Goal: Task Accomplishment & Management: Manage account settings

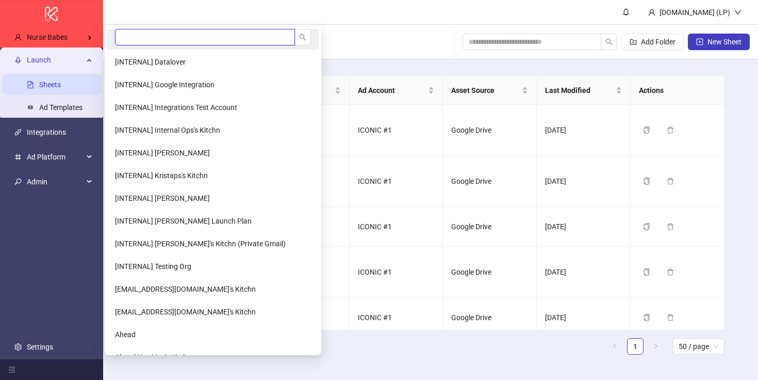
click at [161, 36] on input "search" at bounding box center [205, 37] width 180 height 17
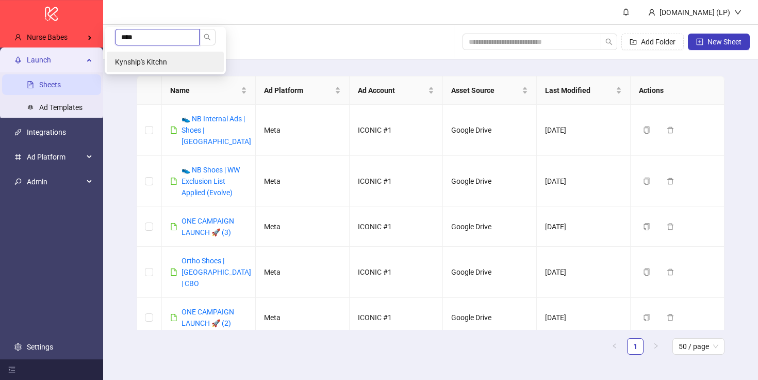
type input "****"
click at [192, 67] on li "Kynship's Kitchn" at bounding box center [165, 62] width 117 height 21
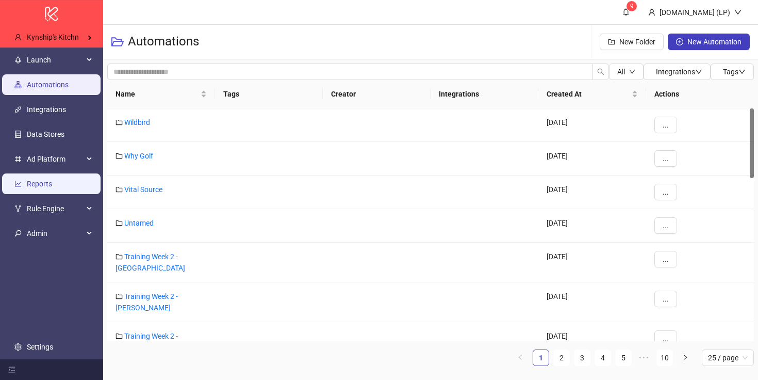
click at [52, 187] on link "Reports" at bounding box center [39, 184] width 25 height 8
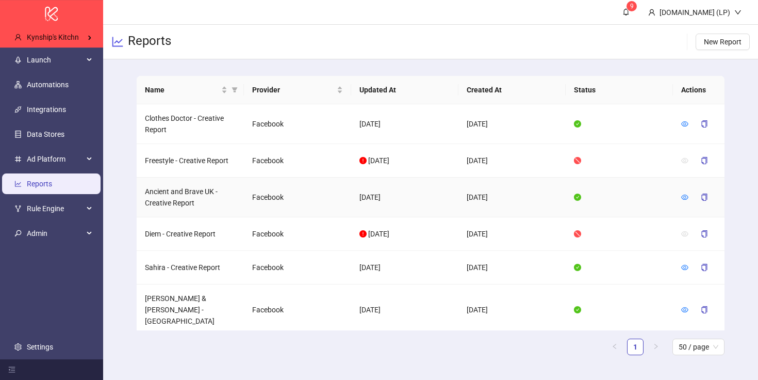
scroll to position [3, 0]
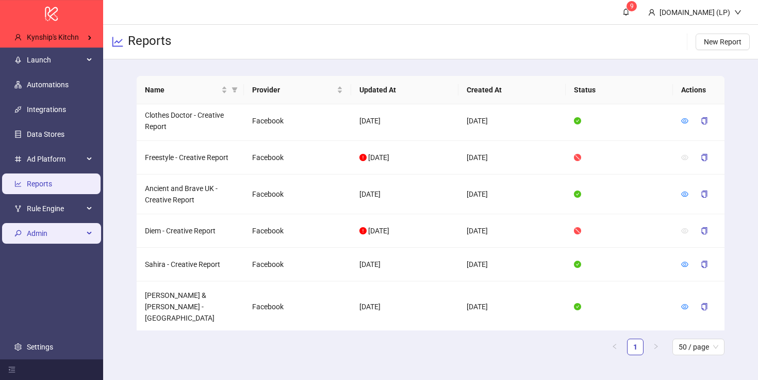
click at [63, 229] on span "Admin" at bounding box center [55, 233] width 57 height 21
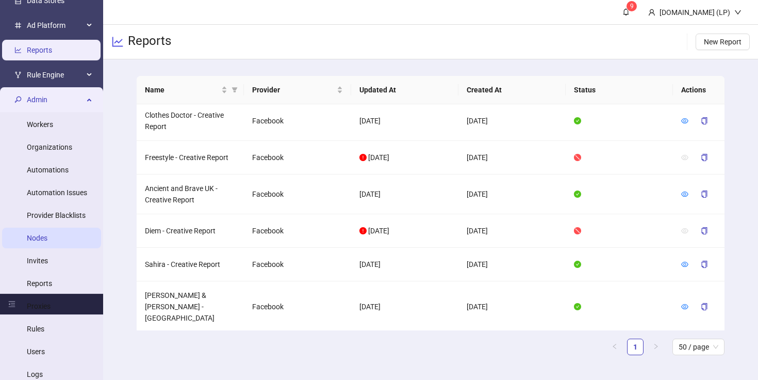
scroll to position [159, 0]
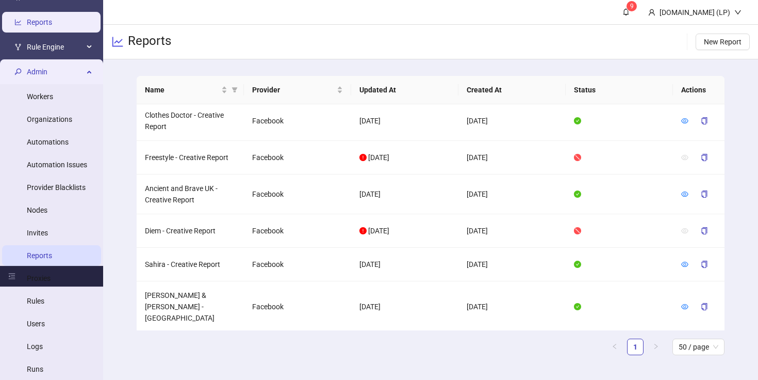
click at [39, 251] on link "Reports" at bounding box center [39, 255] width 25 height 8
click at [88, 70] on div "Admin" at bounding box center [51, 71] width 99 height 21
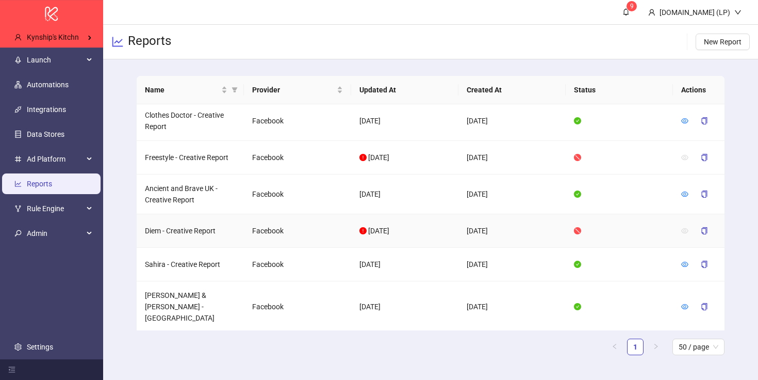
scroll to position [0, 0]
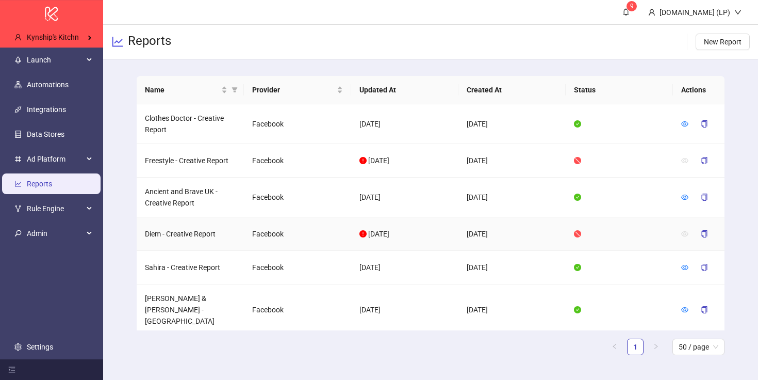
click at [345, 232] on td "Facebook" at bounding box center [297, 234] width 107 height 34
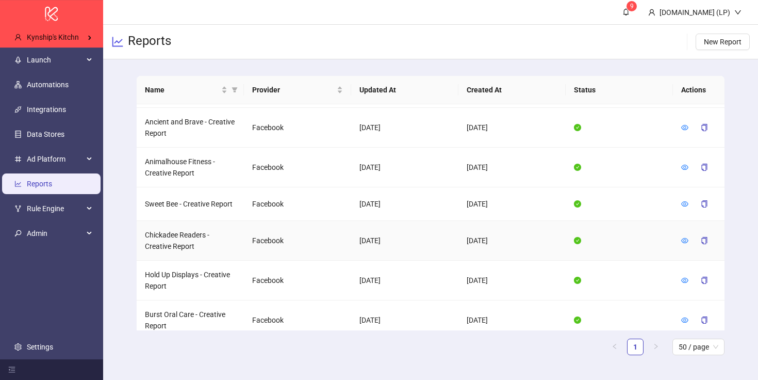
scroll to position [646, 0]
click at [236, 89] on icon "filter" at bounding box center [235, 89] width 6 height 5
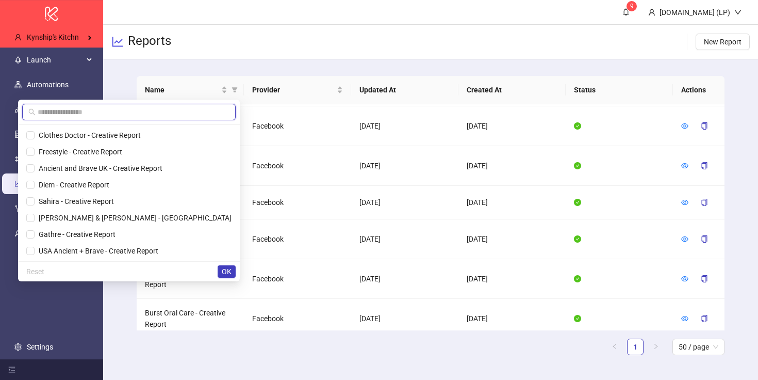
click at [213, 109] on input "text" at bounding box center [134, 111] width 192 height 11
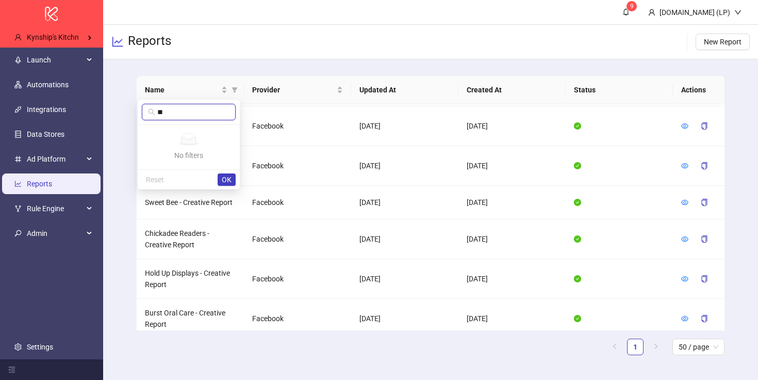
type input "*"
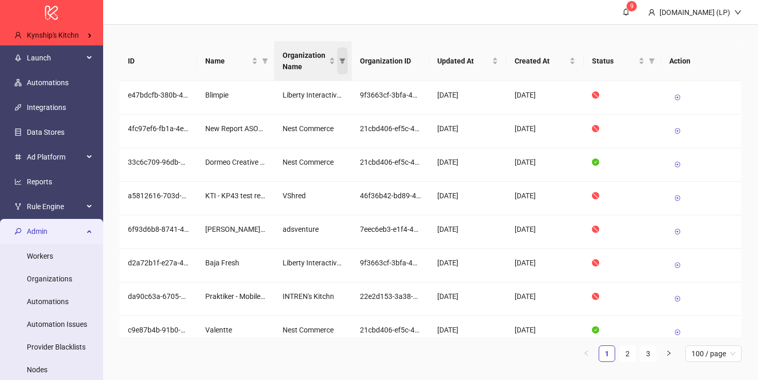
click at [343, 62] on icon "filter" at bounding box center [343, 60] width 6 height 5
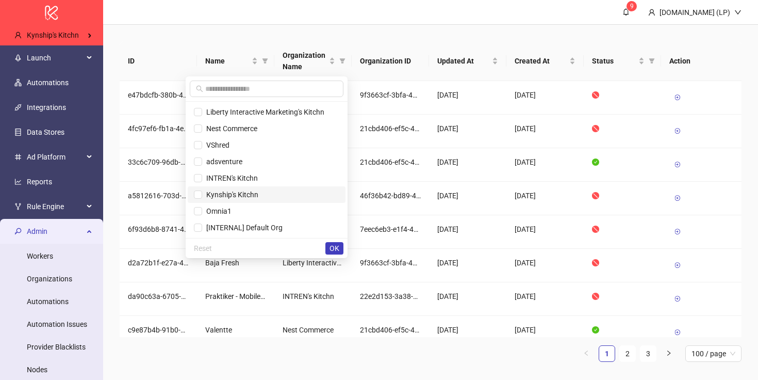
click at [241, 200] on span "Kynship's Kitchn" at bounding box center [266, 194] width 145 height 11
click at [327, 255] on div "Reset OK" at bounding box center [267, 248] width 162 height 20
click at [337, 247] on span "OK" at bounding box center [335, 248] width 10 height 8
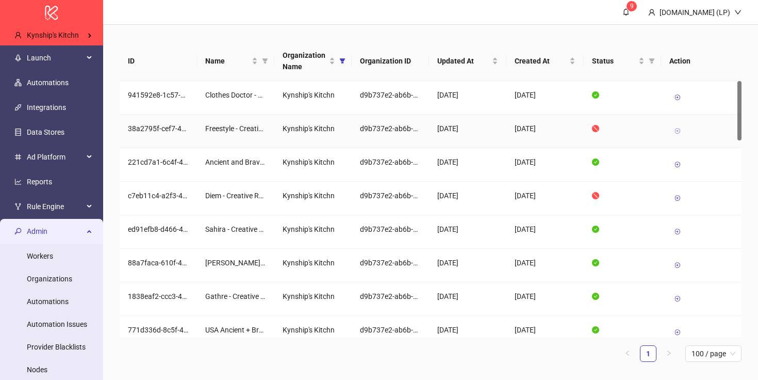
click at [675, 129] on icon at bounding box center [677, 130] width 7 height 7
click at [52, 185] on link "Reports" at bounding box center [39, 181] width 25 height 8
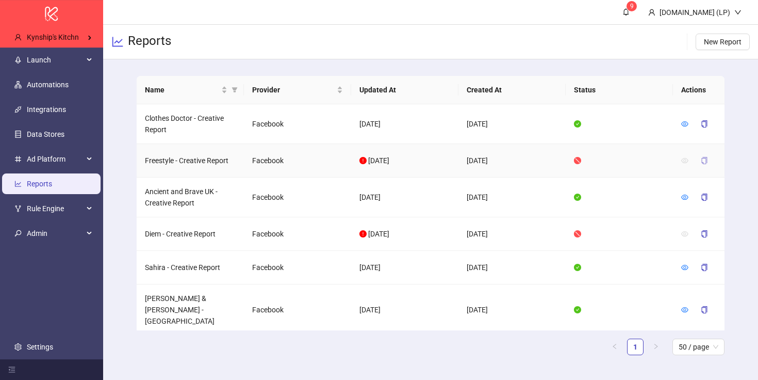
click at [702, 161] on icon "copy" at bounding box center [705, 160] width 6 height 7
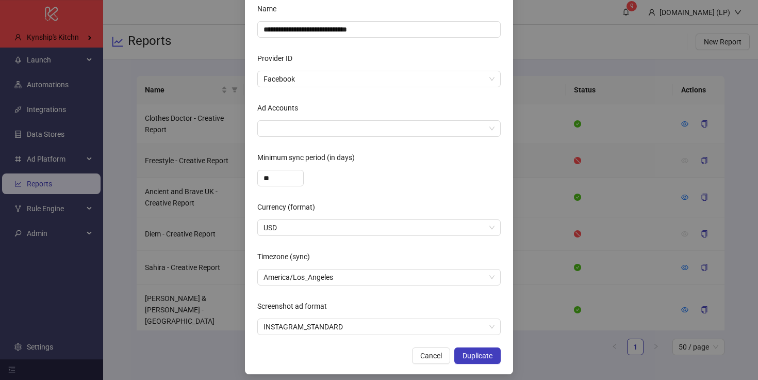
scroll to position [85, 0]
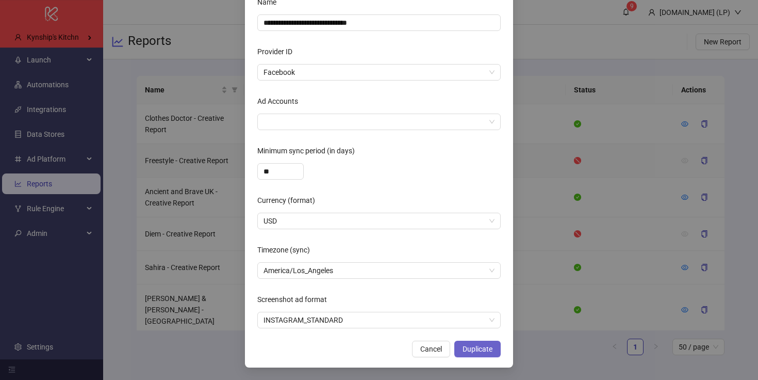
click at [485, 348] on span "Duplicate" at bounding box center [478, 349] width 30 height 8
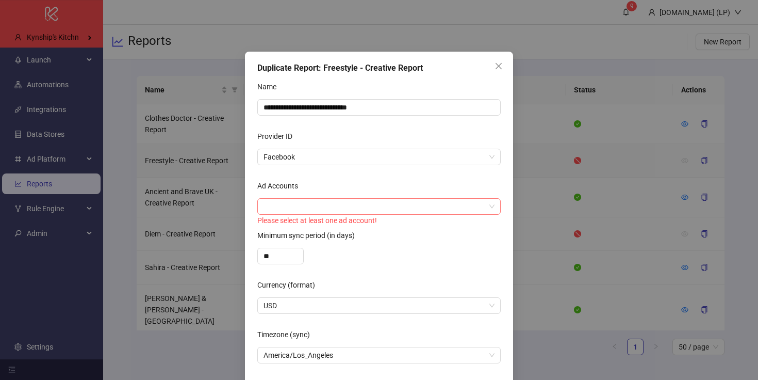
click at [376, 207] on div at bounding box center [373, 206] width 229 height 14
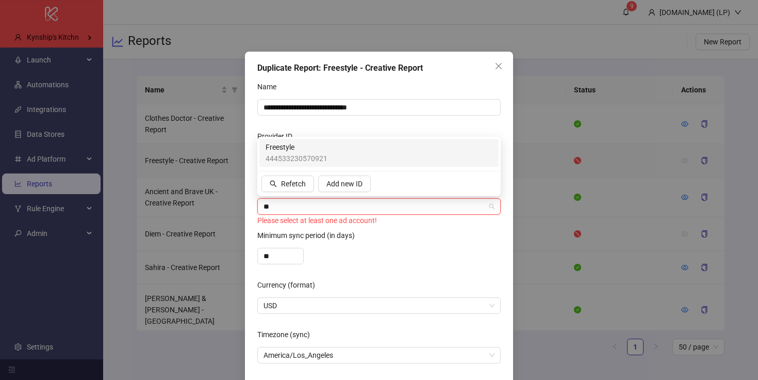
type input "***"
click at [337, 152] on div "Freestyle 444533230570921" at bounding box center [379, 152] width 227 height 23
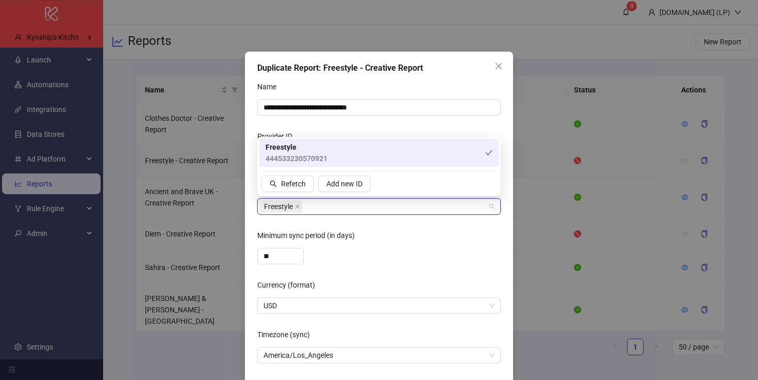
click at [378, 260] on div "**" at bounding box center [378, 256] width 243 height 17
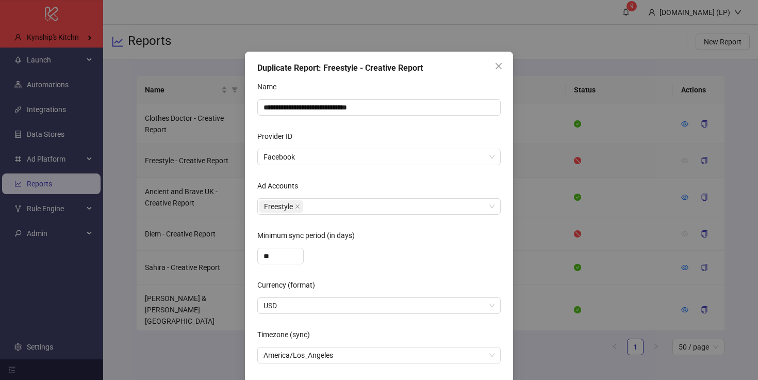
scroll to position [85, 0]
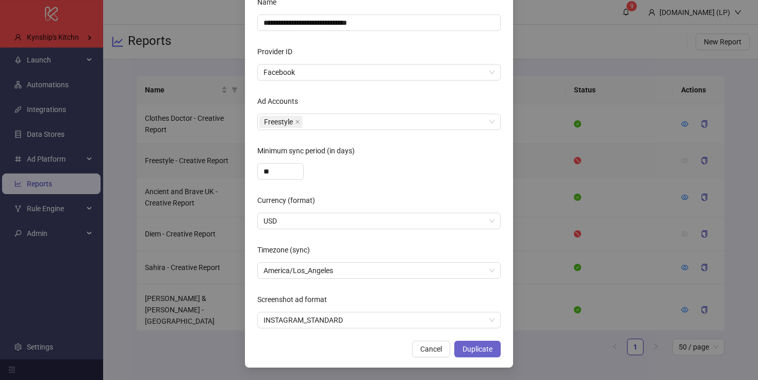
click at [477, 351] on span "Duplicate" at bounding box center [478, 349] width 30 height 8
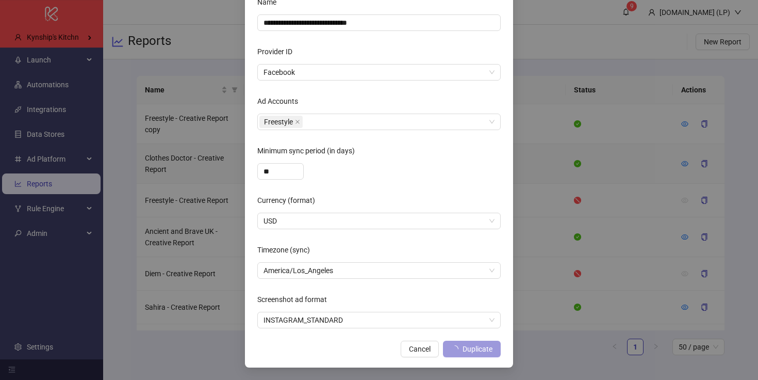
scroll to position [33, 0]
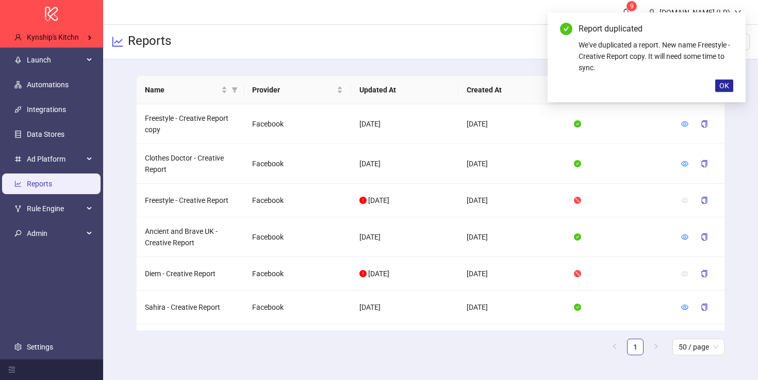
click at [722, 90] on button "OK" at bounding box center [724, 85] width 18 height 12
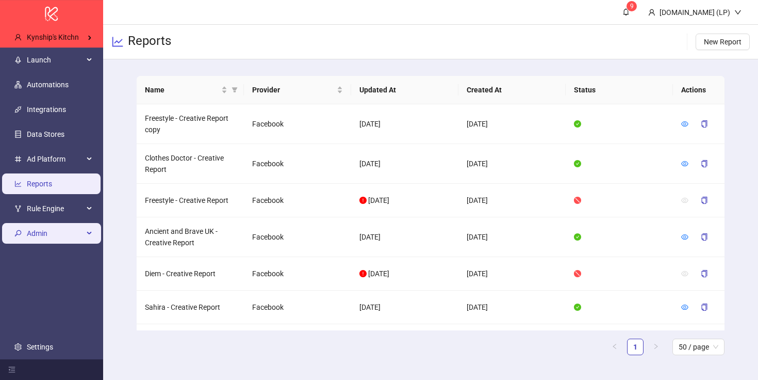
click at [78, 221] on li "Admin Workers Organizations Automations Automation Issues Provider Blacklists N…" at bounding box center [51, 233] width 103 height 25
click at [78, 237] on span "Admin" at bounding box center [55, 233] width 57 height 21
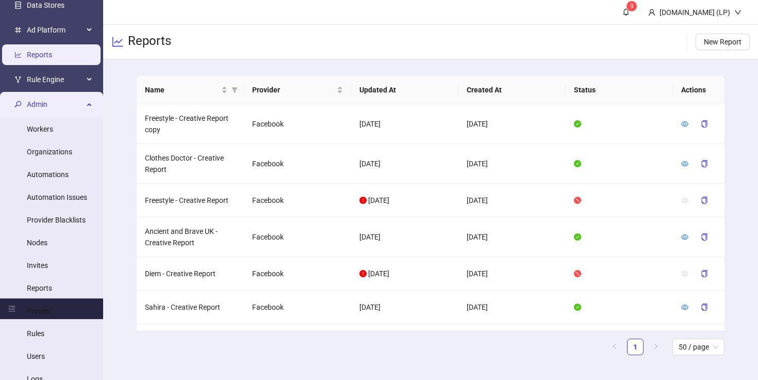
scroll to position [127, 0]
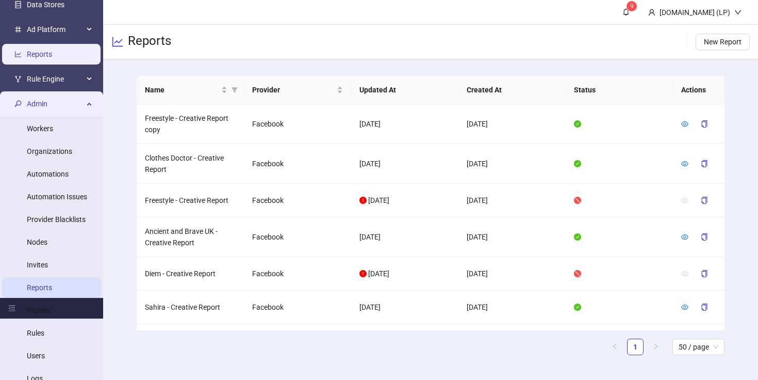
click at [52, 288] on link "Reports" at bounding box center [39, 287] width 25 height 8
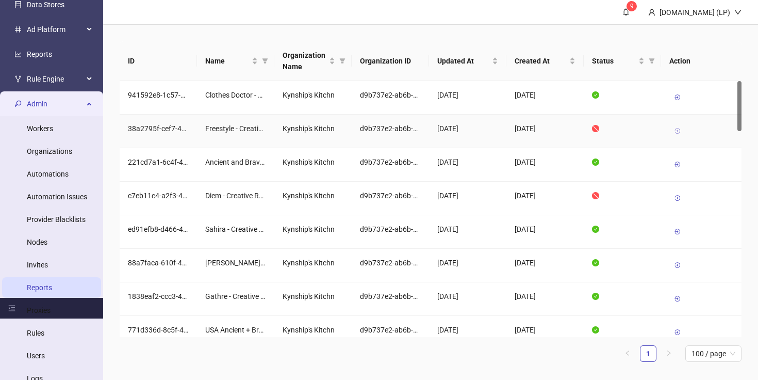
click at [680, 132] on icon at bounding box center [677, 130] width 7 height 7
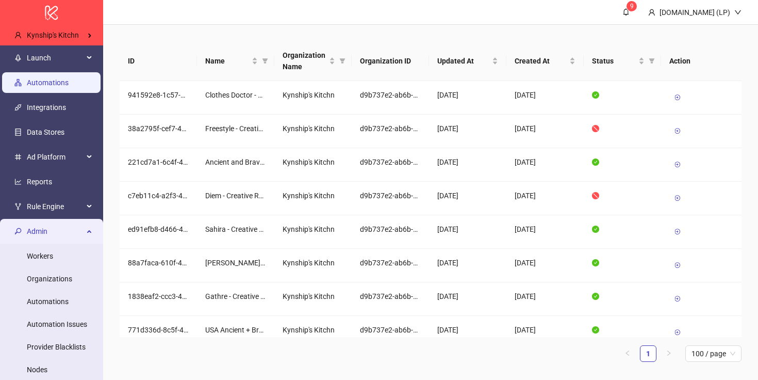
click at [66, 80] on link "Automations" at bounding box center [48, 82] width 42 height 8
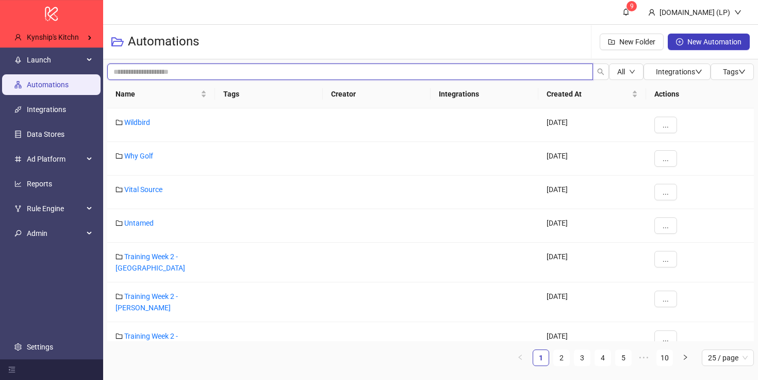
click at [138, 69] on input "search" at bounding box center [350, 71] width 486 height 17
type input "********"
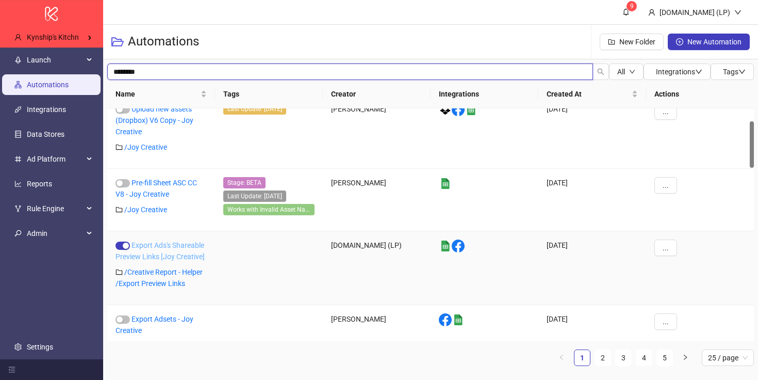
scroll to position [100, 0]
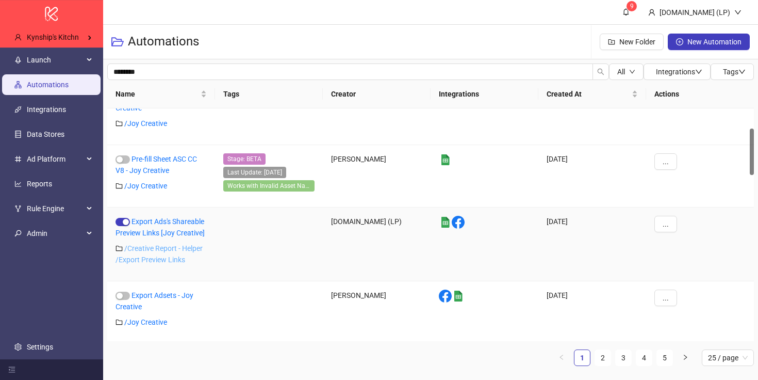
click at [149, 247] on link "/ Creative Report - Helper /Export Preview Links" at bounding box center [159, 254] width 87 height 20
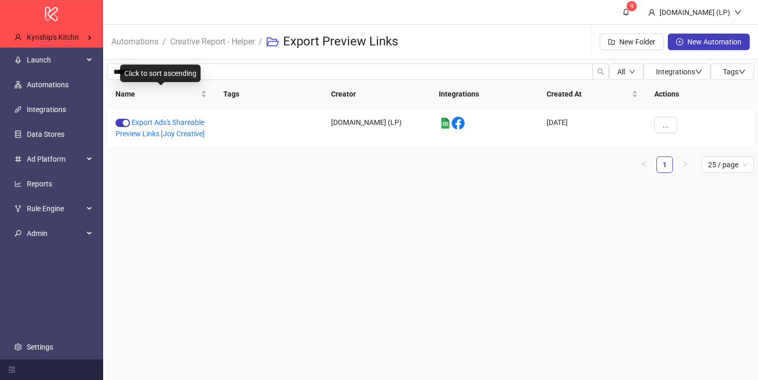
click at [155, 70] on div "Click to sort ascending" at bounding box center [160, 73] width 80 height 18
click at [155, 70] on div "Click to sort descending" at bounding box center [161, 73] width 84 height 18
click at [155, 70] on div "Click to cancel sorting" at bounding box center [161, 73] width 78 height 18
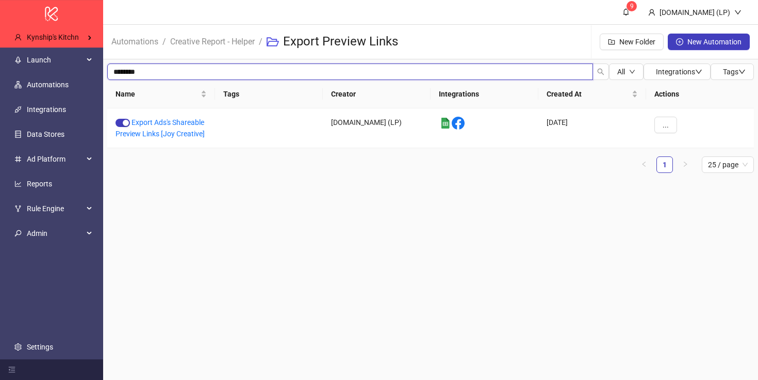
click at [294, 76] on input "********" at bounding box center [350, 71] width 486 height 17
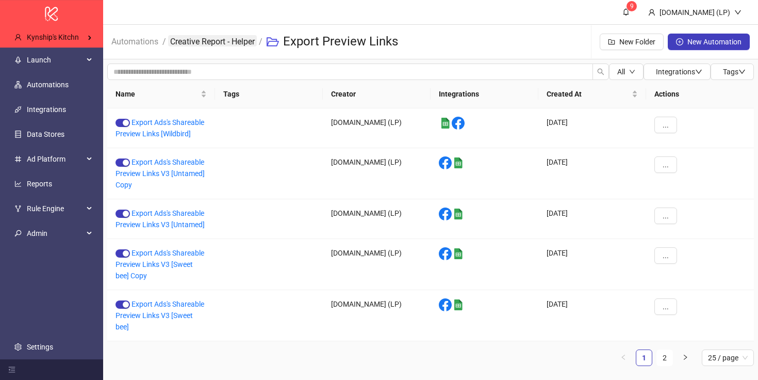
click at [186, 39] on link "Creative Report - Helper" at bounding box center [212, 40] width 89 height 11
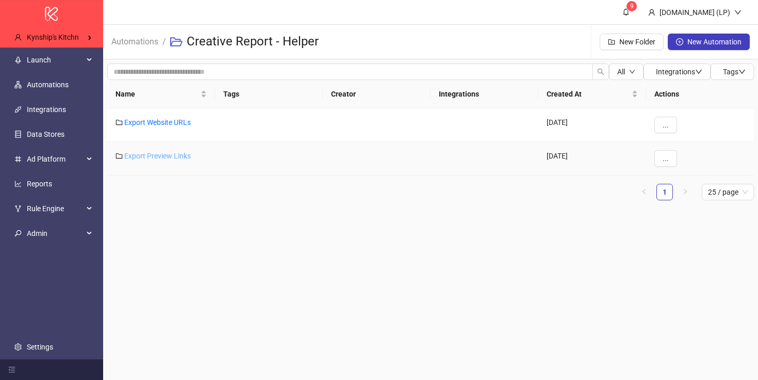
click at [160, 154] on link "Export Preview Links" at bounding box center [157, 156] width 67 height 8
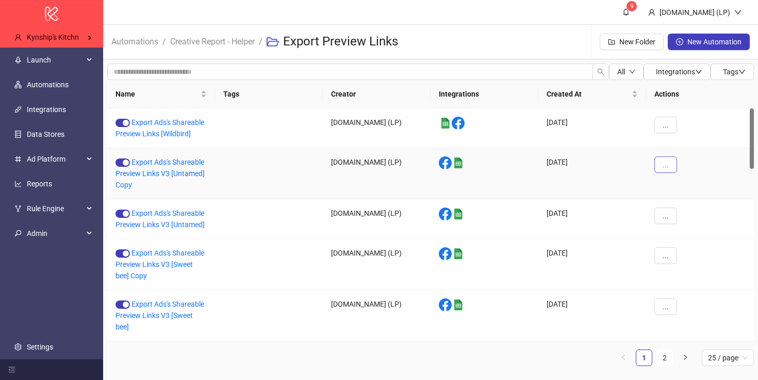
click at [657, 170] on button "..." at bounding box center [666, 164] width 23 height 17
click at [679, 246] on span "Duplicate" at bounding box center [689, 251] width 30 height 11
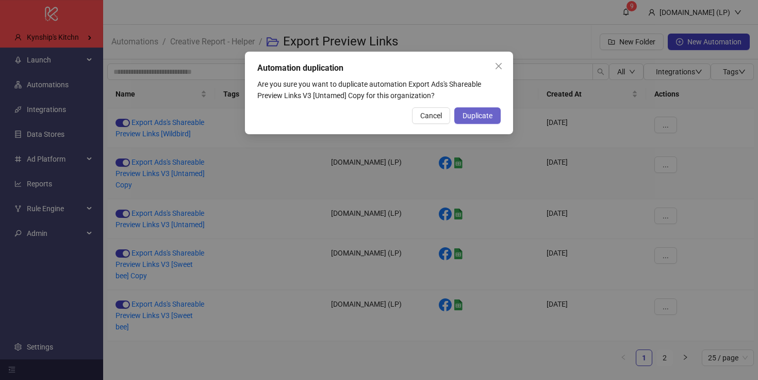
click at [459, 121] on button "Duplicate" at bounding box center [477, 115] width 46 height 17
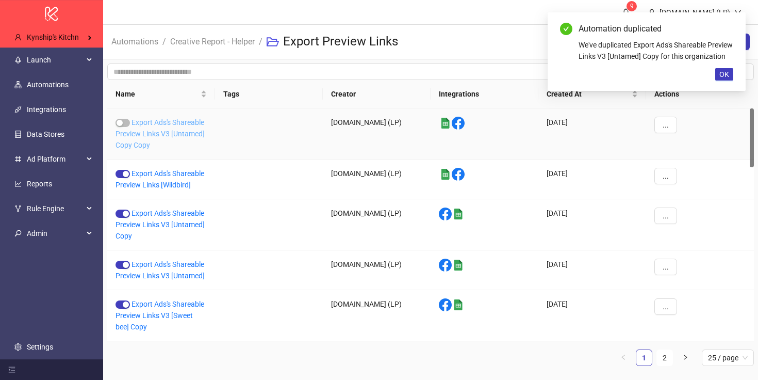
click at [135, 133] on link "Export Ads's Shareable Preview Links V3 [Untamed] Copy Copy" at bounding box center [160, 133] width 89 height 31
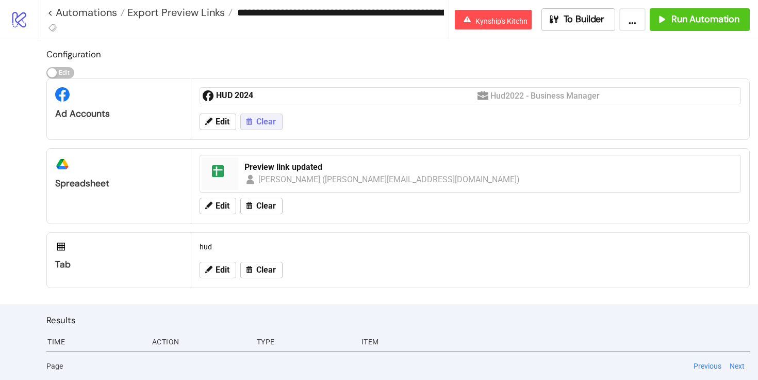
click at [254, 123] on button "Clear" at bounding box center [261, 121] width 42 height 17
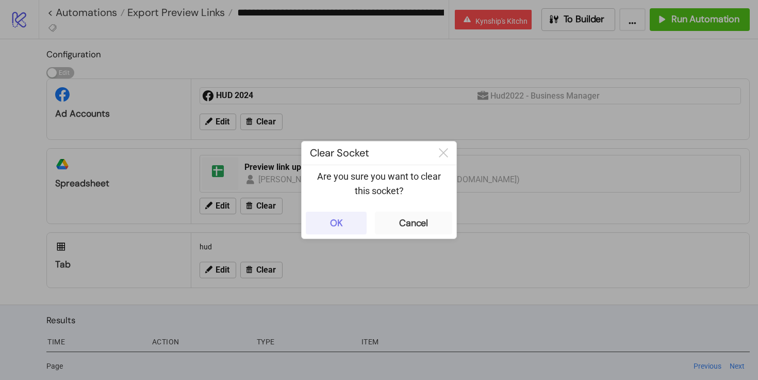
click at [350, 232] on button "OK" at bounding box center [336, 222] width 61 height 23
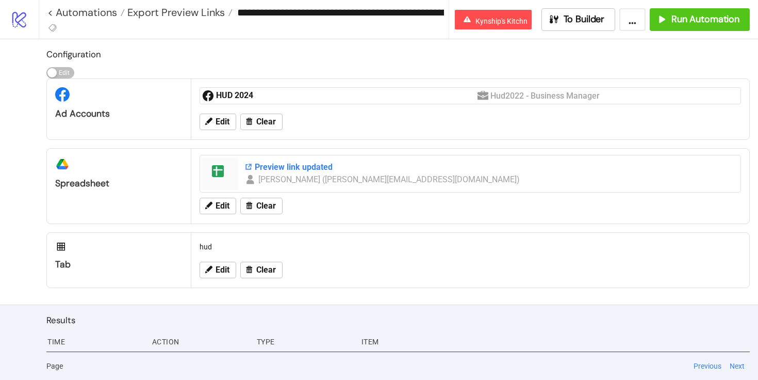
click at [283, 166] on div "Preview link updated" at bounding box center [489, 166] width 490 height 11
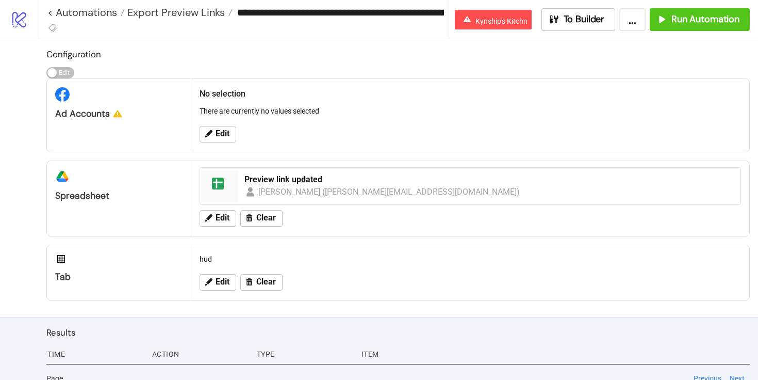
scroll to position [0, 91]
drag, startPoint x: 343, startPoint y: 13, endPoint x: 445, endPoint y: 19, distance: 102.8
click at [445, 21] on div "**********" at bounding box center [247, 12] width 401 height 25
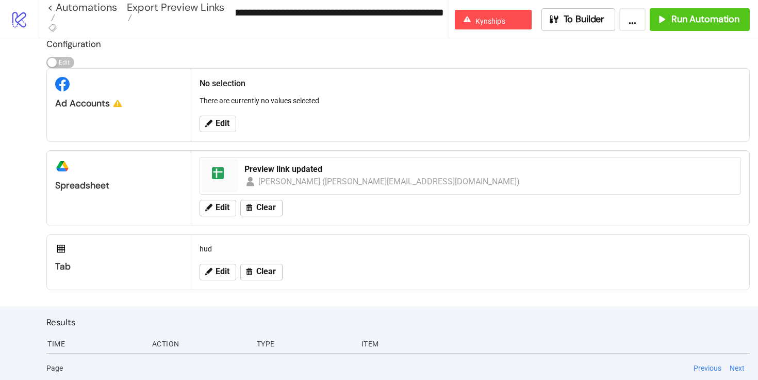
scroll to position [12, 0]
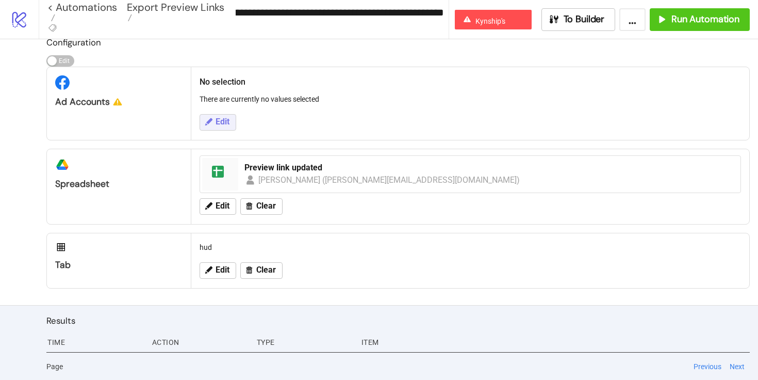
type input "**********"
click at [227, 116] on button "Edit" at bounding box center [218, 122] width 37 height 17
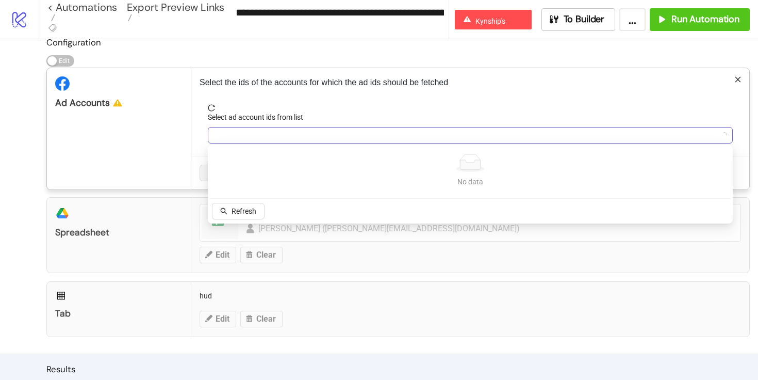
click at [264, 138] on div at bounding box center [465, 135] width 510 height 14
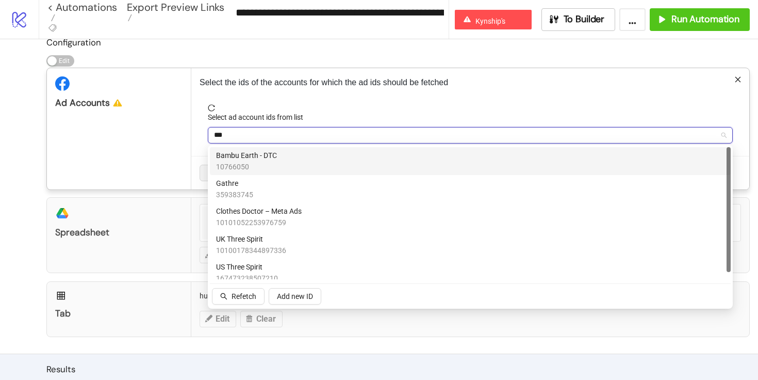
type input "****"
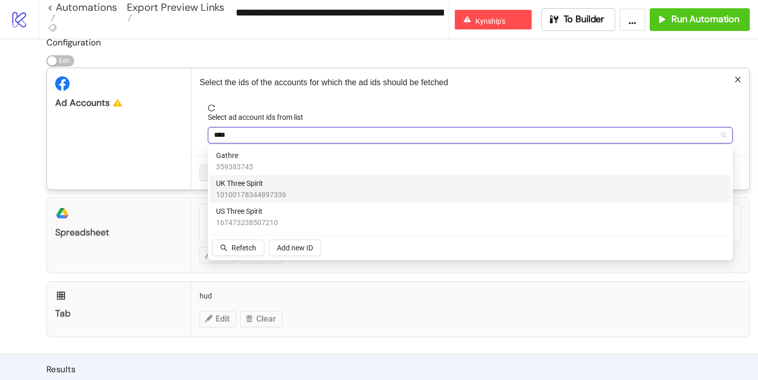
click at [257, 199] on span "10100178344897336" at bounding box center [251, 194] width 70 height 11
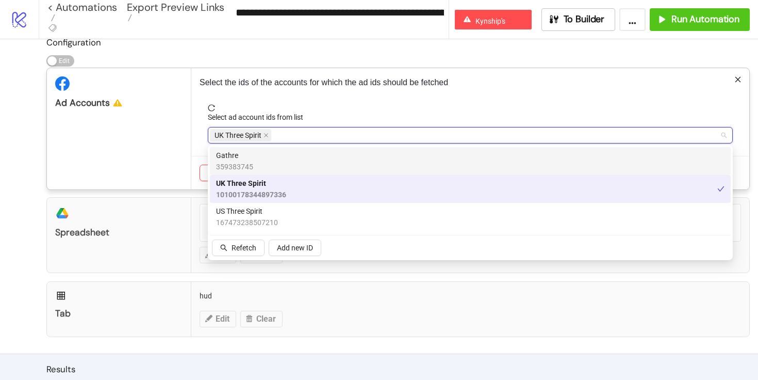
click at [177, 157] on div "Ad Accounts" at bounding box center [119, 128] width 144 height 121
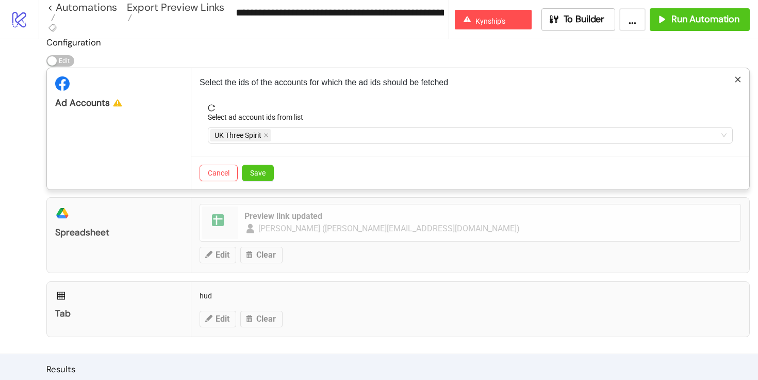
click at [243, 160] on div "Cancel Save" at bounding box center [470, 173] width 558 height 34
click at [251, 170] on span "Save" at bounding box center [257, 173] width 15 height 8
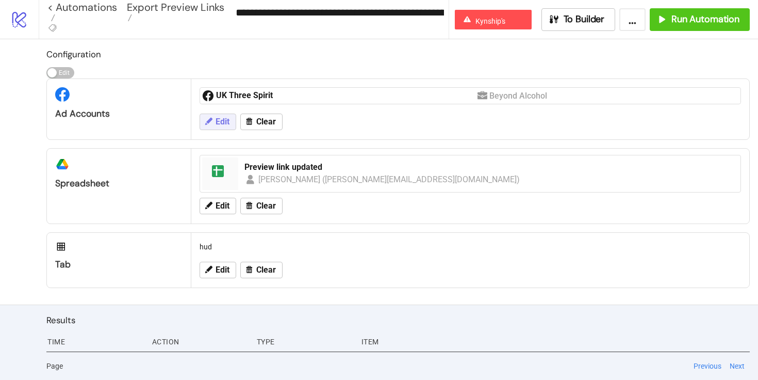
click at [227, 123] on span "Edit" at bounding box center [223, 121] width 14 height 9
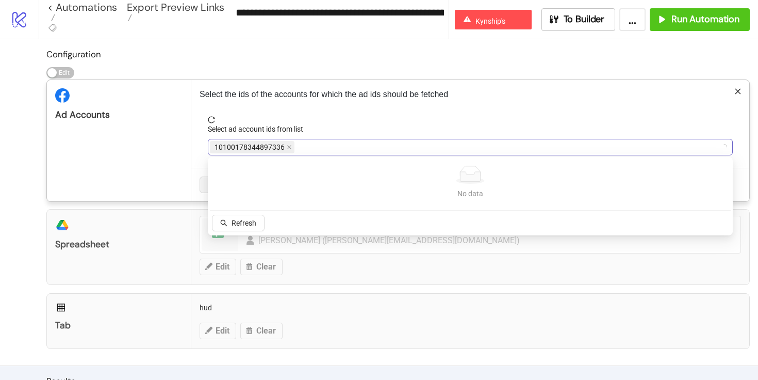
click at [267, 148] on span "10100178344897336" at bounding box center [250, 146] width 70 height 11
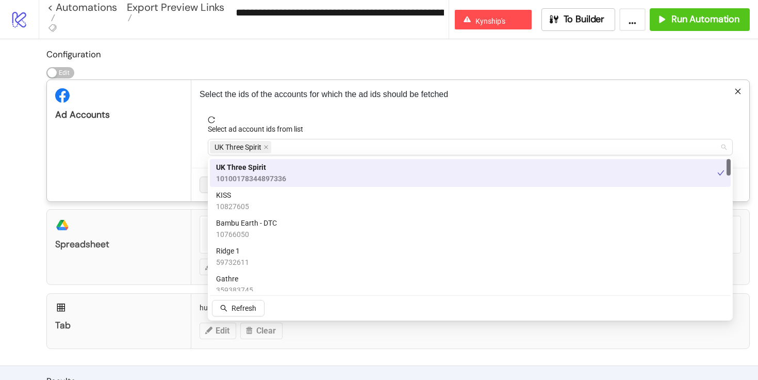
click at [285, 144] on div "UK Three Spirit" at bounding box center [465, 147] width 510 height 14
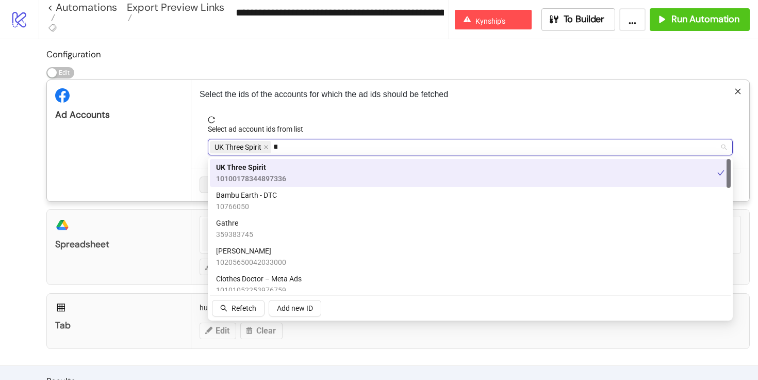
type input "****"
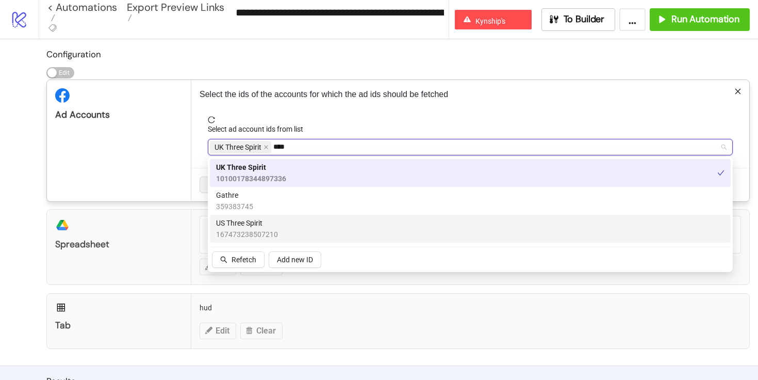
click at [240, 230] on span "167473238507210" at bounding box center [247, 234] width 62 height 11
click at [264, 148] on icon "close" at bounding box center [266, 146] width 5 height 5
click at [341, 123] on div "Select ad account ids from list" at bounding box center [470, 130] width 525 height 15
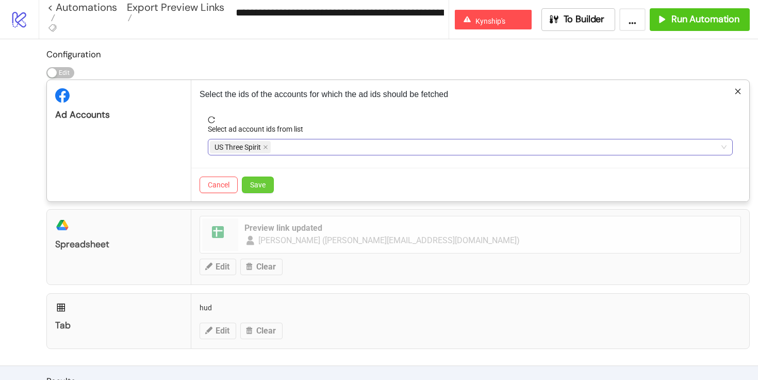
click at [256, 181] on span "Save" at bounding box center [257, 185] width 15 height 8
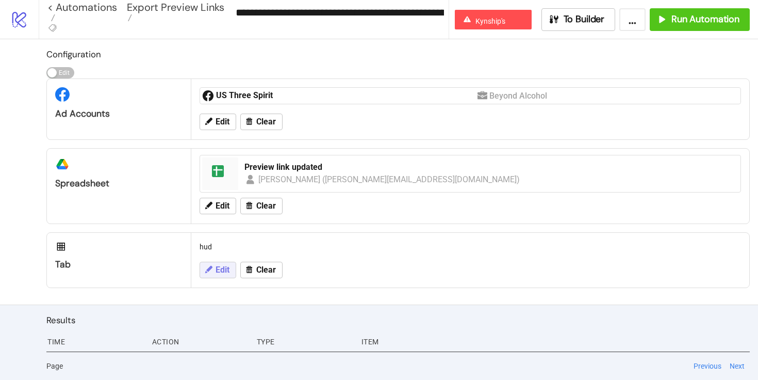
click at [204, 268] on icon at bounding box center [208, 269] width 9 height 9
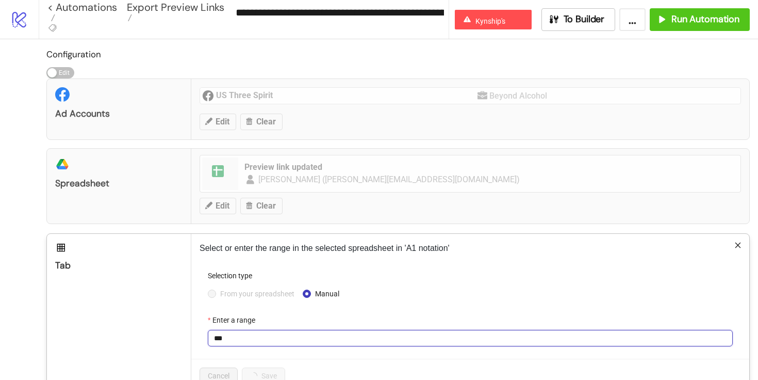
click at [224, 335] on input "***" at bounding box center [470, 338] width 525 height 17
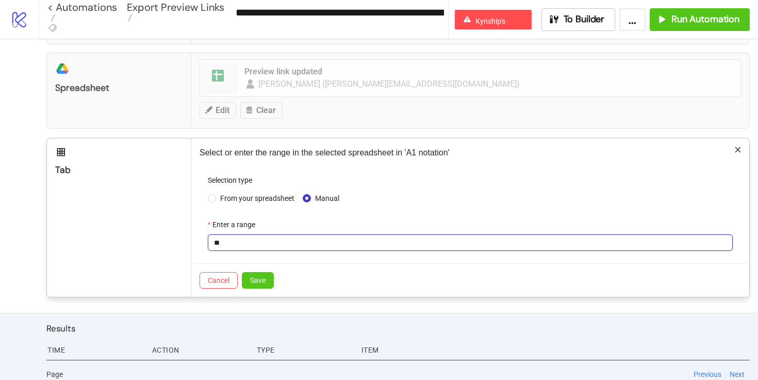
scroll to position [104, 0]
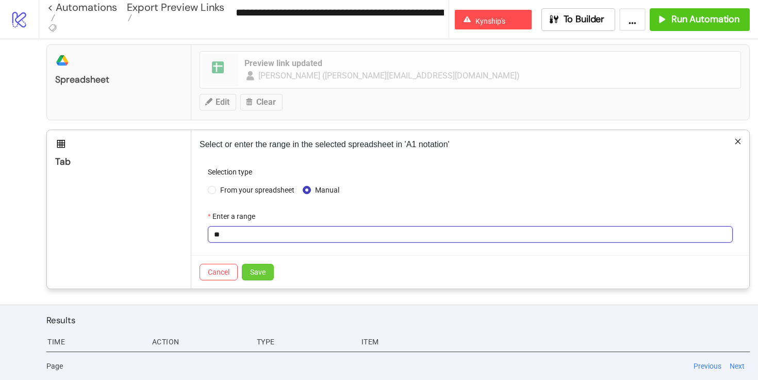
type input "**"
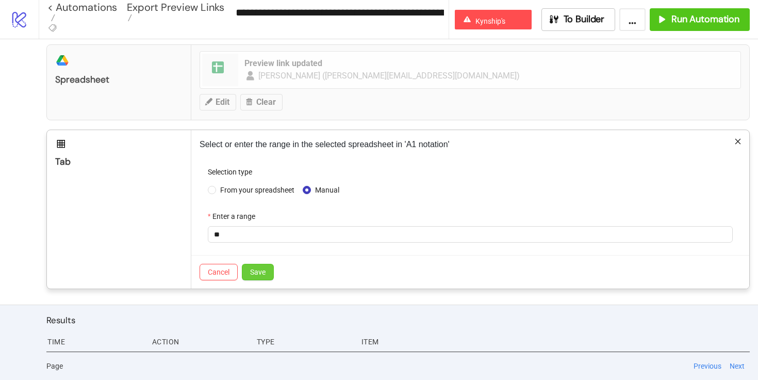
click at [255, 273] on span "Save" at bounding box center [257, 272] width 15 height 8
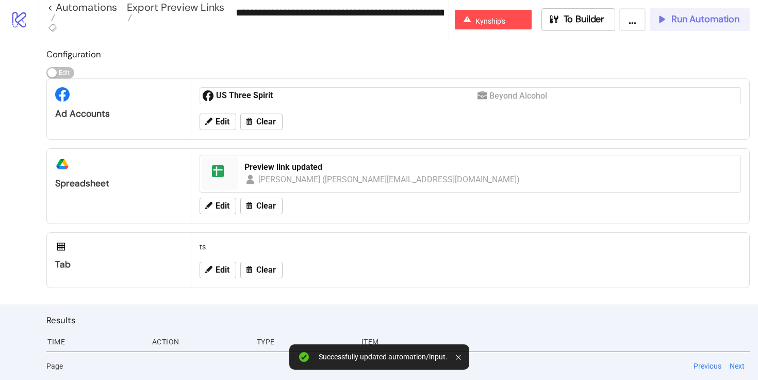
click at [692, 29] on button "Run Automation" at bounding box center [700, 19] width 100 height 23
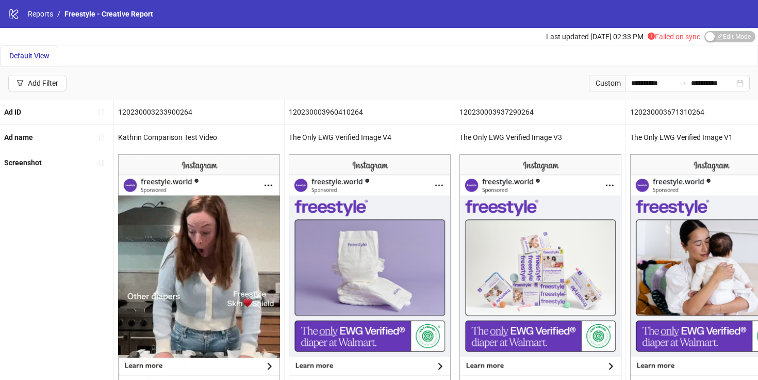
click at [688, 40] on div "Failed on sync" at bounding box center [674, 36] width 53 height 11
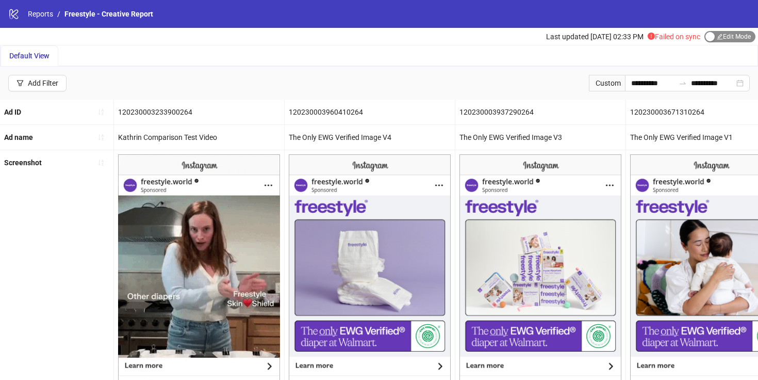
click at [730, 40] on span "Edit Mode Edit Mode" at bounding box center [730, 36] width 51 height 11
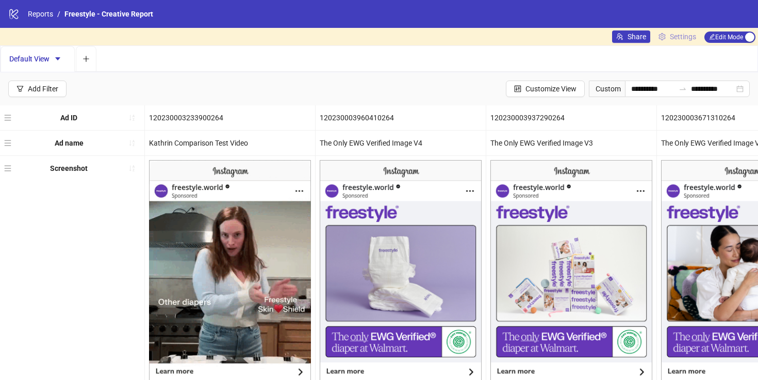
click at [676, 36] on span "Settings" at bounding box center [683, 36] width 26 height 11
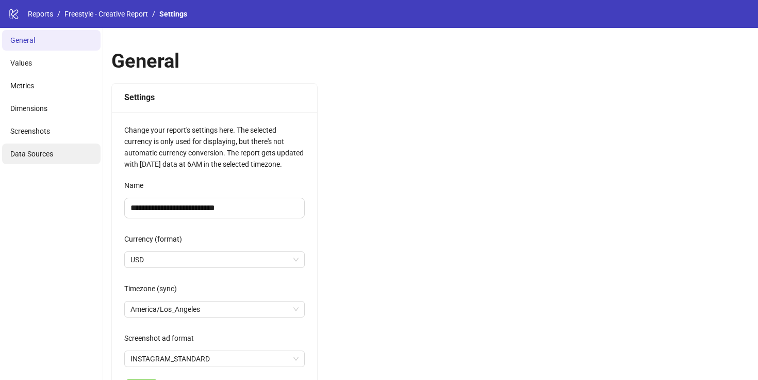
click at [48, 155] on span "Data Sources" at bounding box center [31, 154] width 43 height 8
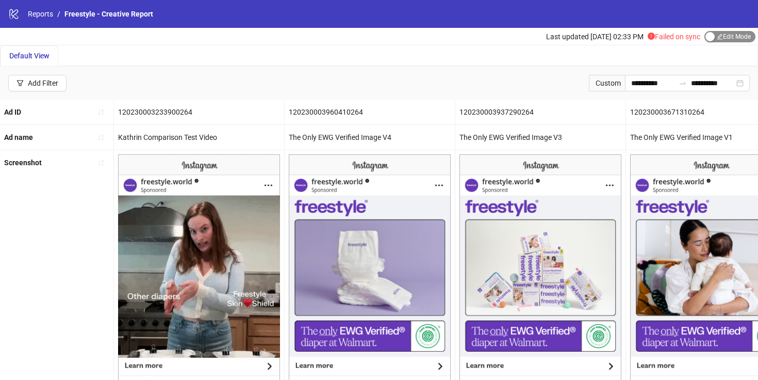
click at [721, 34] on span "Edit Mode Edit Mode" at bounding box center [730, 36] width 51 height 11
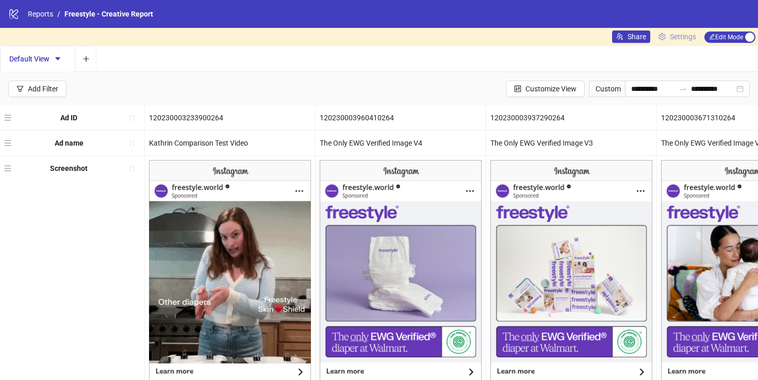
click at [676, 40] on span "Settings" at bounding box center [683, 36] width 26 height 11
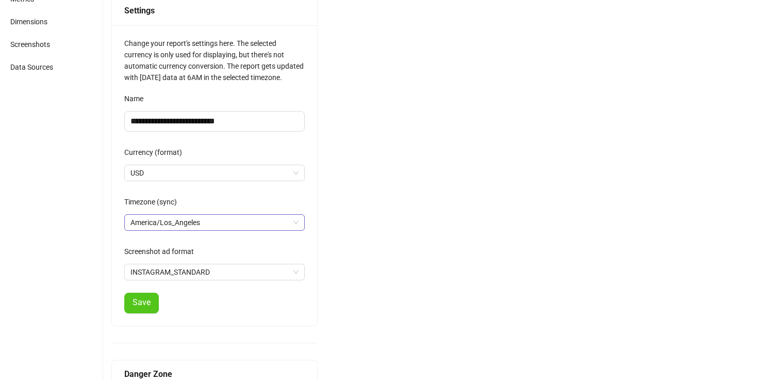
scroll to position [175, 0]
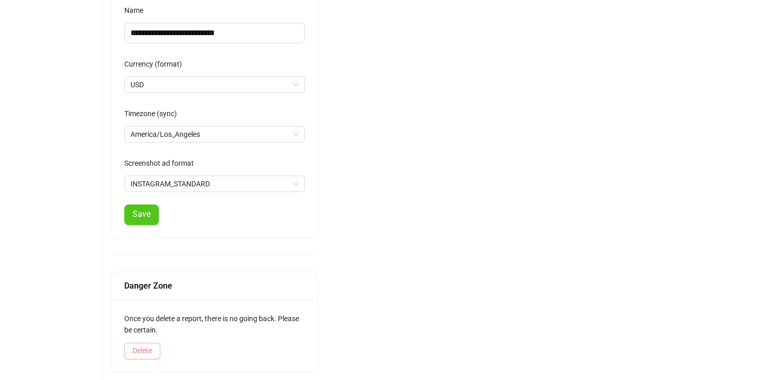
click at [155, 353] on button "Delete" at bounding box center [142, 351] width 36 height 17
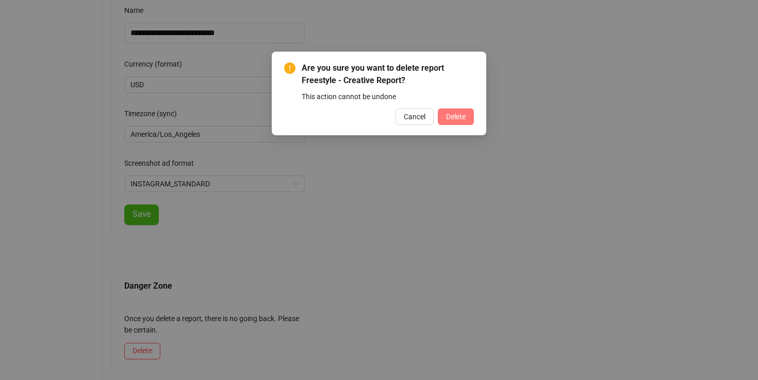
click at [448, 117] on span "Delete" at bounding box center [456, 116] width 20 height 8
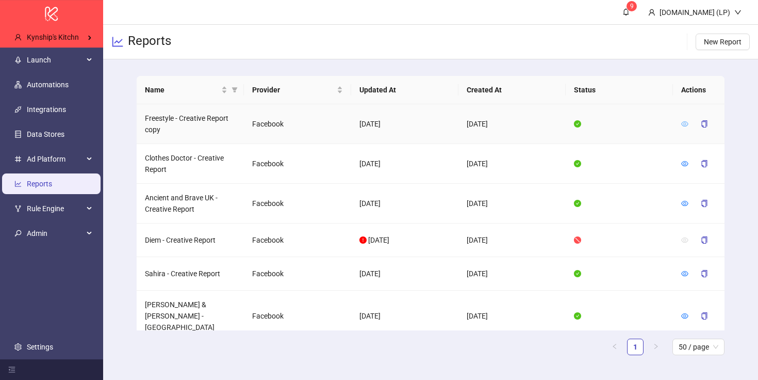
click at [681, 125] on icon "eye" at bounding box center [684, 123] width 7 height 7
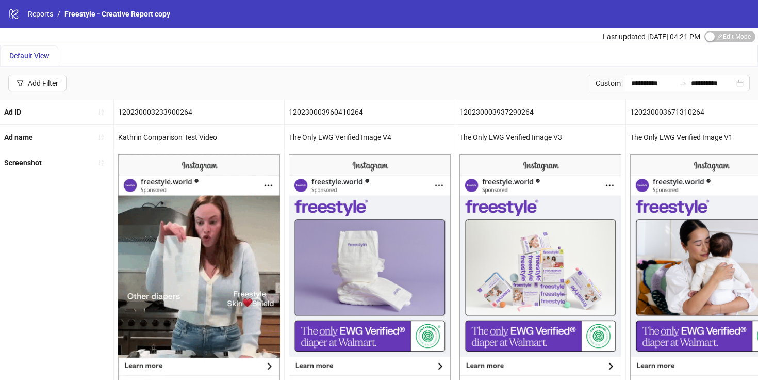
click at [734, 46] on div "Default View" at bounding box center [379, 55] width 757 height 21
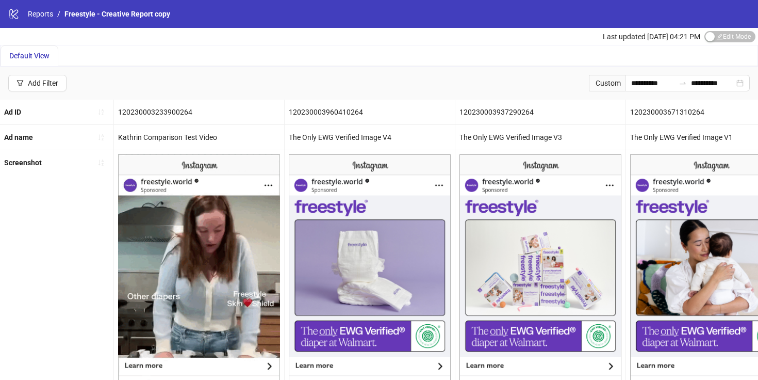
click at [732, 43] on div "Last updated Oct 06, 04:21 PM Edit Mode Edit Mode" at bounding box center [680, 36] width 155 height 17
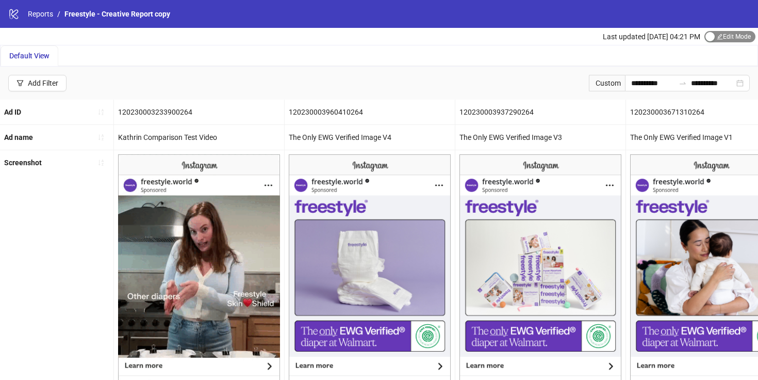
click at [729, 37] on span "Edit Mode Edit Mode" at bounding box center [730, 36] width 51 height 11
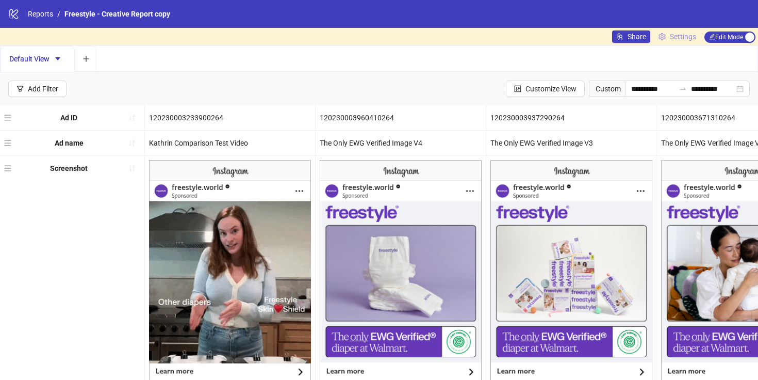
click at [689, 37] on span "Settings" at bounding box center [683, 36] width 26 height 11
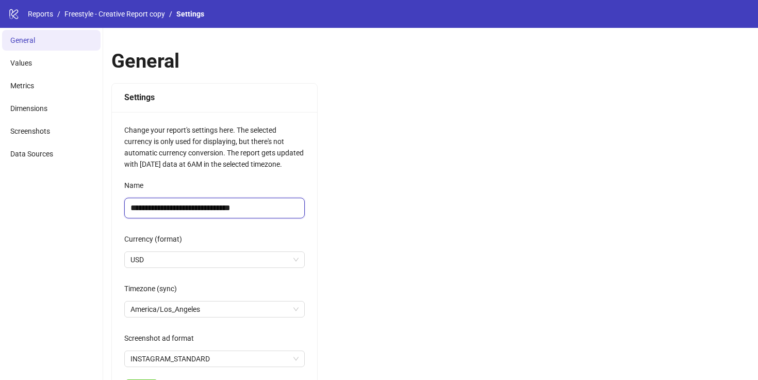
drag, startPoint x: 227, startPoint y: 213, endPoint x: 271, endPoint y: 213, distance: 44.4
click at [271, 213] on input "**********" at bounding box center [214, 208] width 181 height 21
type input "**********"
click at [345, 178] on div "**********" at bounding box center [430, 291] width 655 height 527
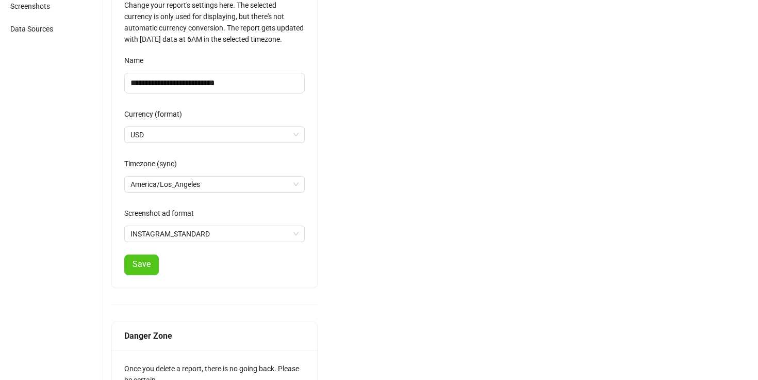
scroll to position [175, 0]
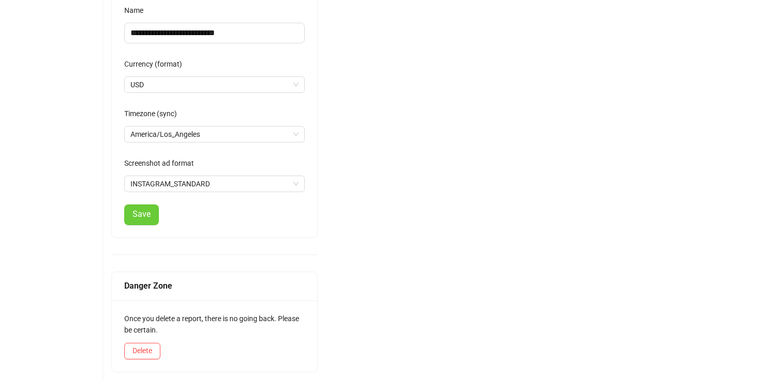
click at [143, 208] on button "Save" at bounding box center [141, 214] width 35 height 21
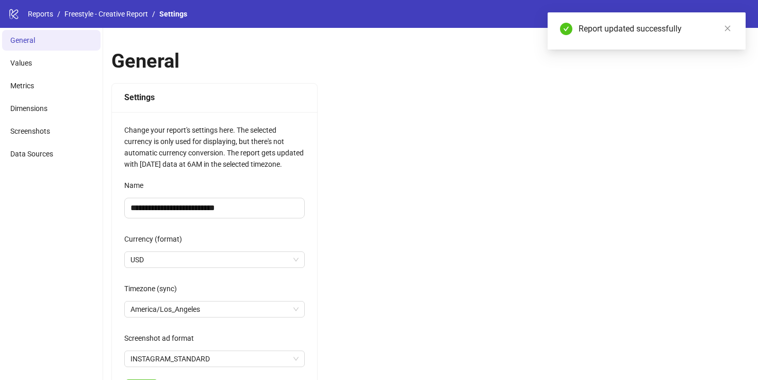
click at [41, 22] on div "logo/logo-mobile Reports / Freestyle - Creative Report / Settings" at bounding box center [379, 14] width 758 height 28
click at [41, 19] on link "Reports" at bounding box center [40, 13] width 29 height 11
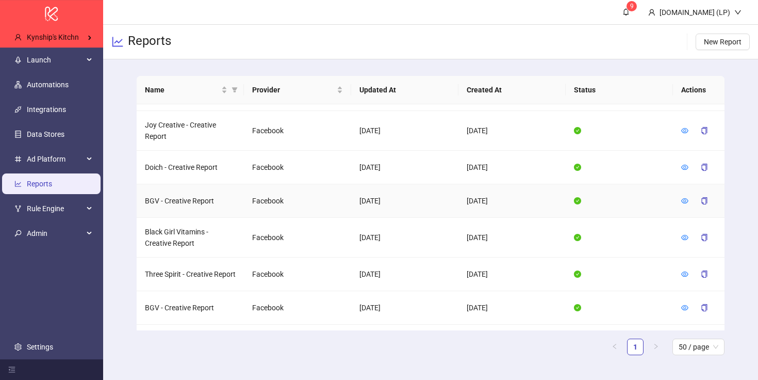
scroll to position [949, 0]
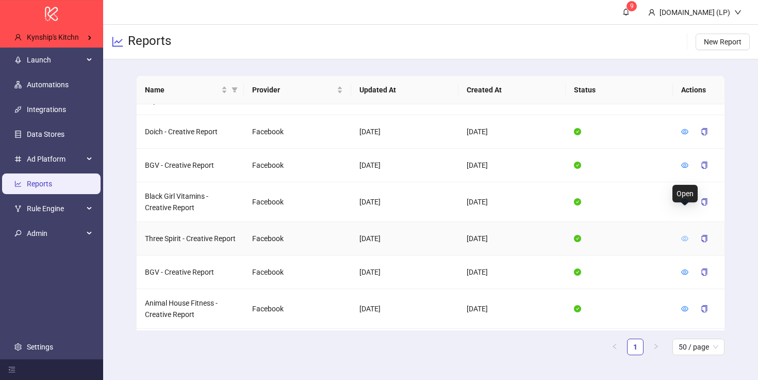
click at [684, 235] on icon "eye" at bounding box center [684, 238] width 7 height 7
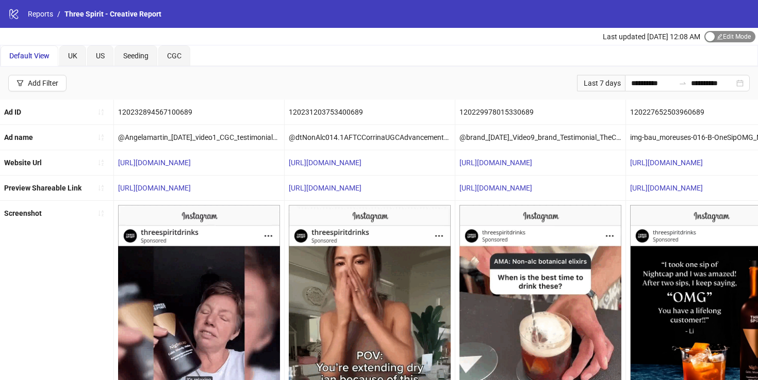
click at [723, 36] on span "Edit Mode Edit Mode" at bounding box center [730, 36] width 51 height 11
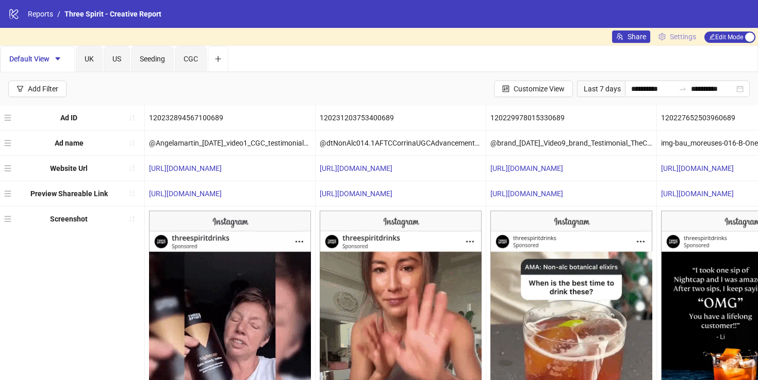
click at [665, 39] on link "Settings" at bounding box center [678, 36] width 46 height 12
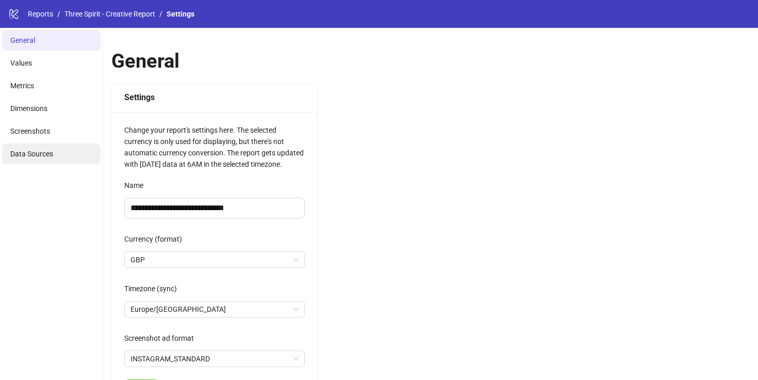
click at [40, 150] on span "Data Sources" at bounding box center [31, 154] width 43 height 8
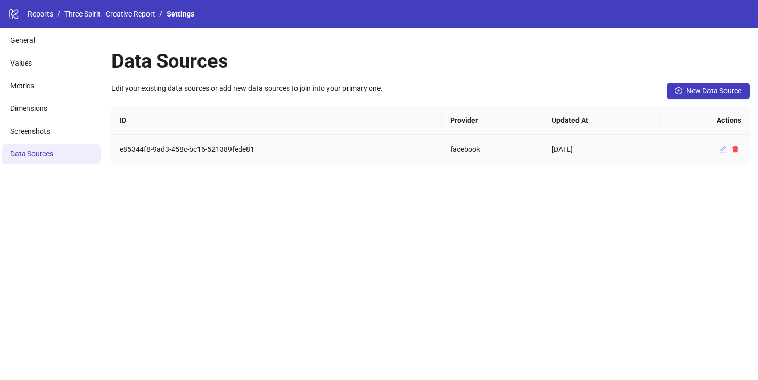
click at [724, 151] on icon "edit" at bounding box center [723, 148] width 7 height 7
click at [141, 14] on link "Three Spirit - Creative Report" at bounding box center [109, 13] width 95 height 11
